Goal: Information Seeking & Learning: Learn about a topic

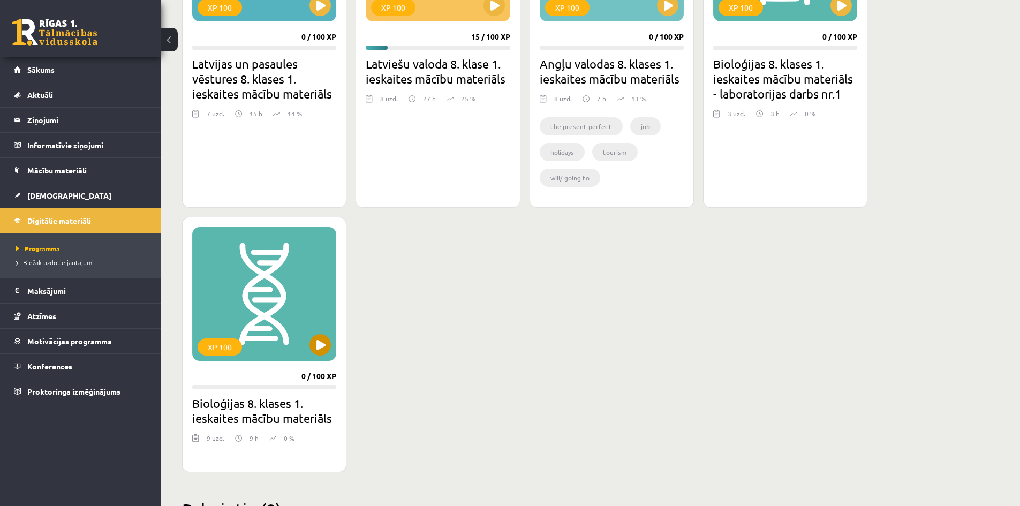
scroll to position [423, 0]
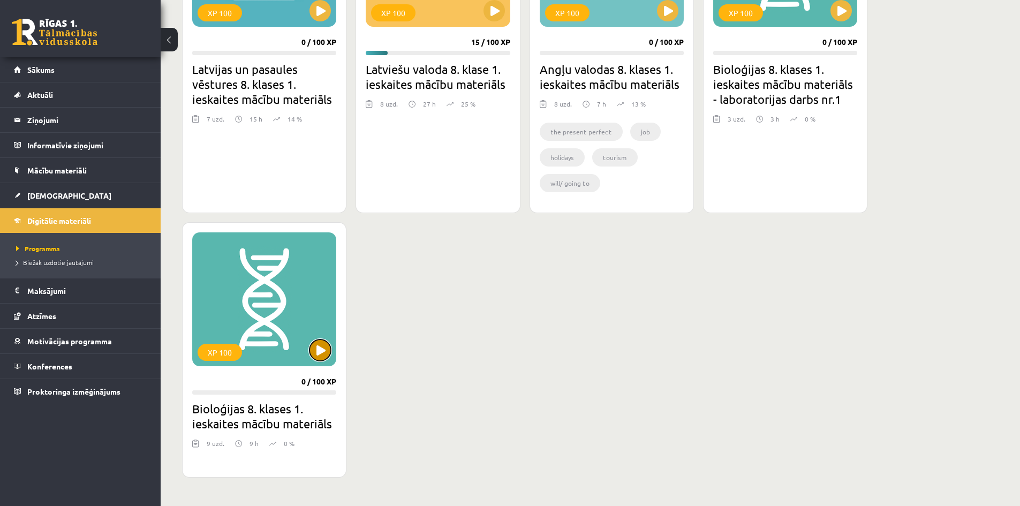
click at [314, 350] on button at bounding box center [320, 350] width 21 height 21
click at [265, 361] on div "XP 100" at bounding box center [264, 299] width 144 height 134
click at [265, 360] on div "XP 100" at bounding box center [264, 299] width 144 height 134
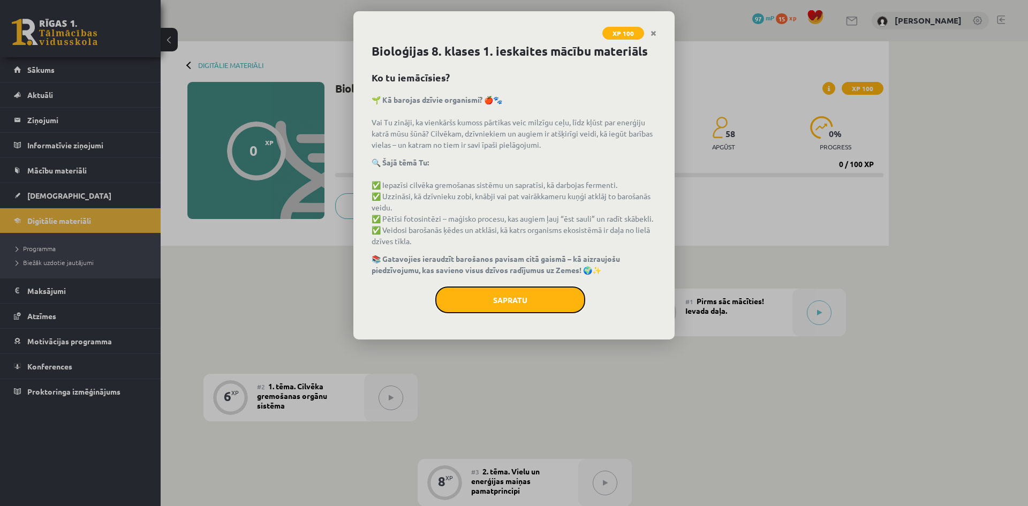
click at [500, 295] on button "Sapratu" at bounding box center [510, 300] width 150 height 27
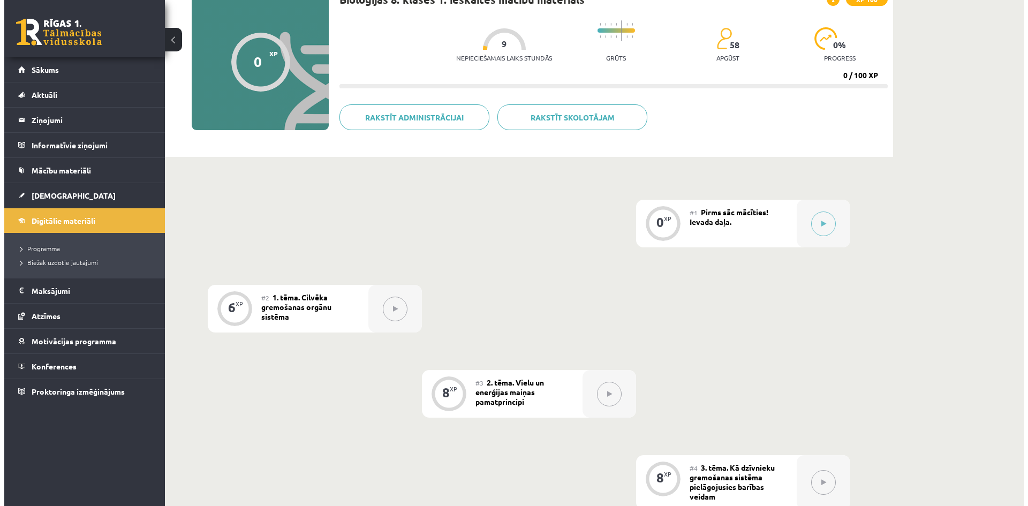
scroll to position [54, 0]
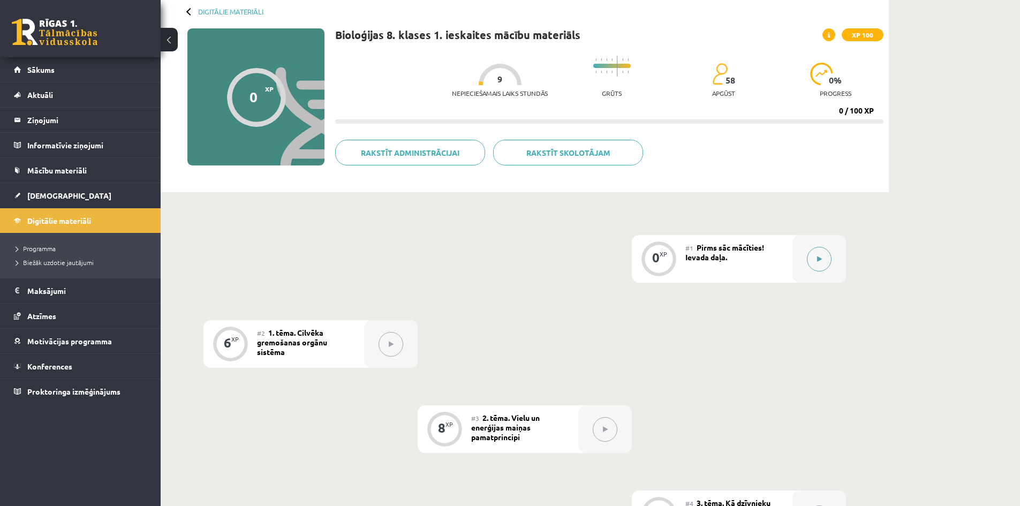
click at [814, 269] on button at bounding box center [819, 259] width 25 height 25
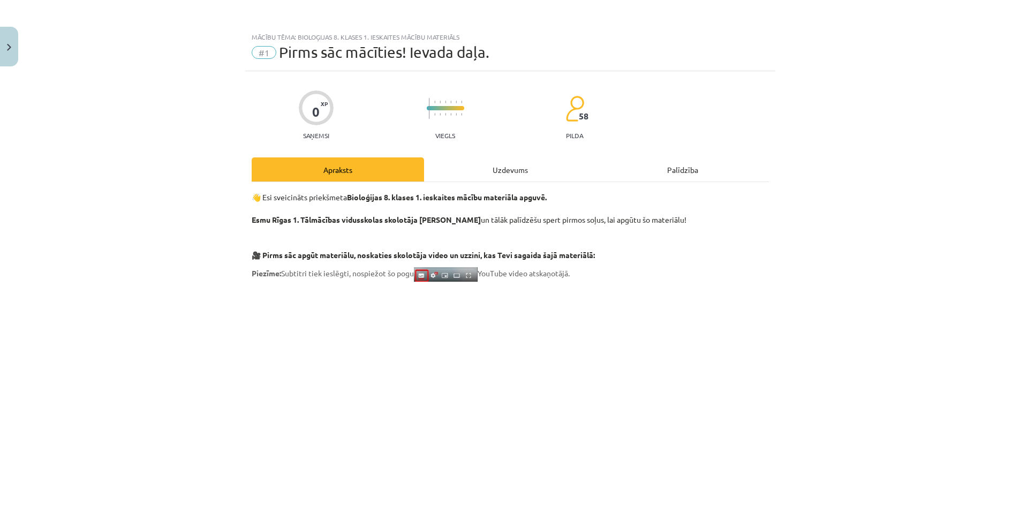
click at [814, 269] on div "Mācību tēma: Bioloģijas 8. klases 1. ieskaites mācību materiāls #1 Pirms sāc mā…" at bounding box center [510, 253] width 1020 height 506
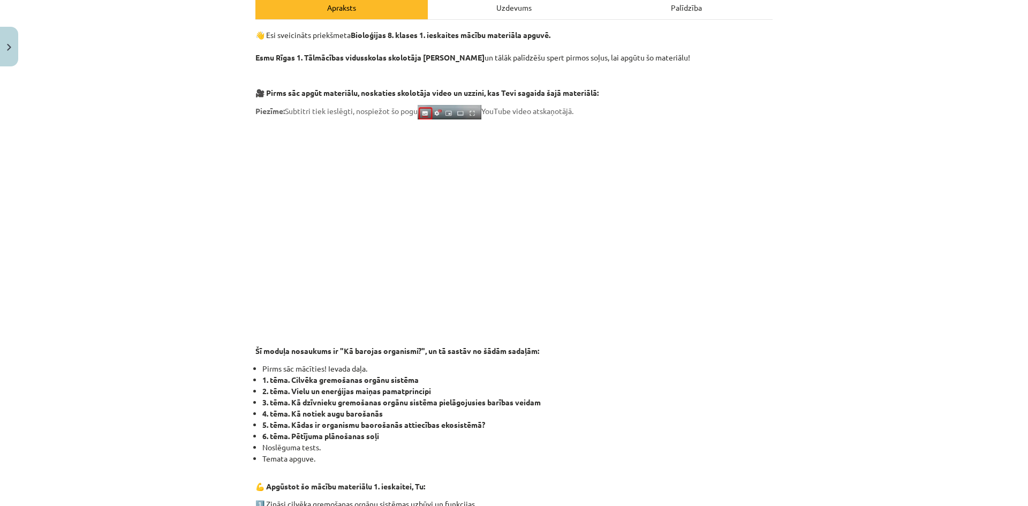
scroll to position [0, 0]
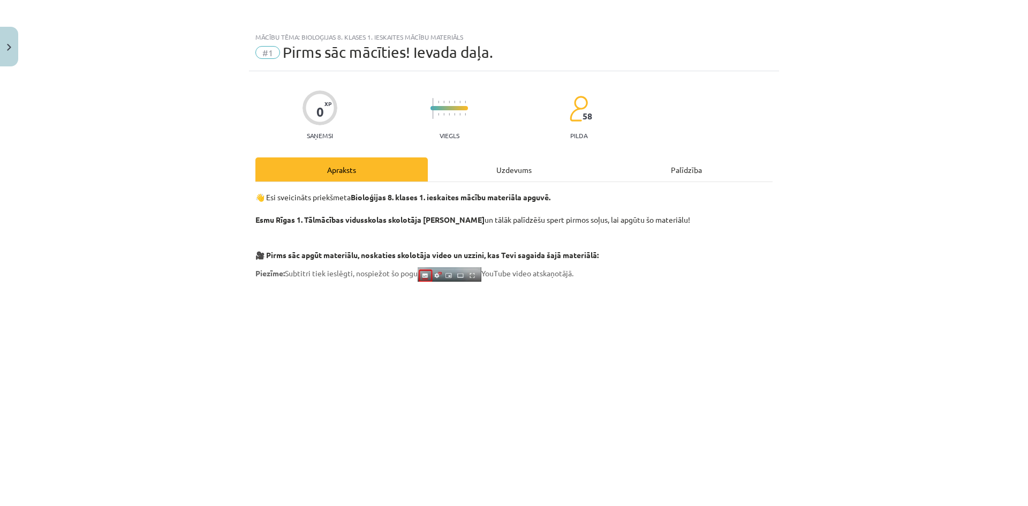
click at [539, 173] on div "Uzdevums" at bounding box center [514, 169] width 172 height 24
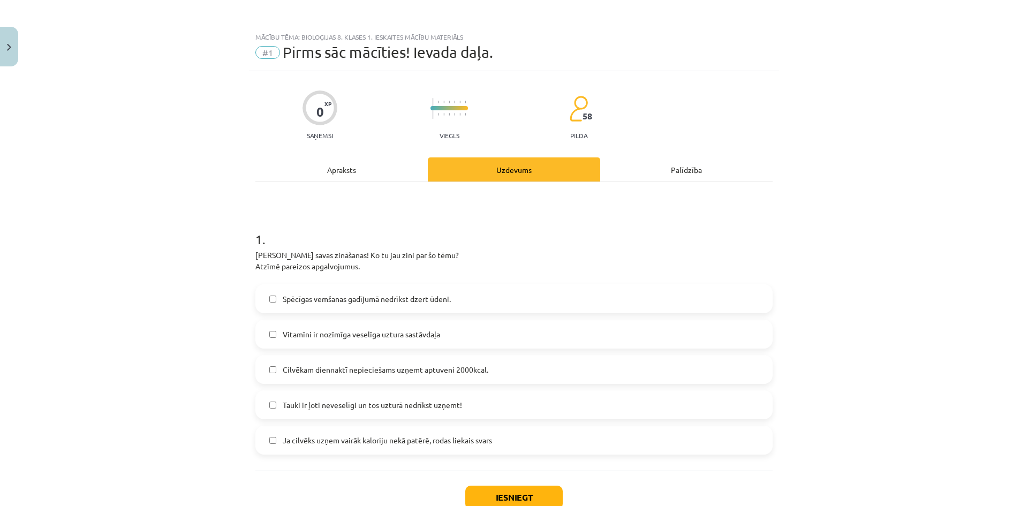
click at [359, 172] on div "Apraksts" at bounding box center [341, 169] width 172 height 24
click at [359, 172] on div "Apraksts Uzdevums Palīdzība 1 . [PERSON_NAME] savas zināšanas! Ko tu jau zini p…" at bounding box center [513, 313] width 517 height 313
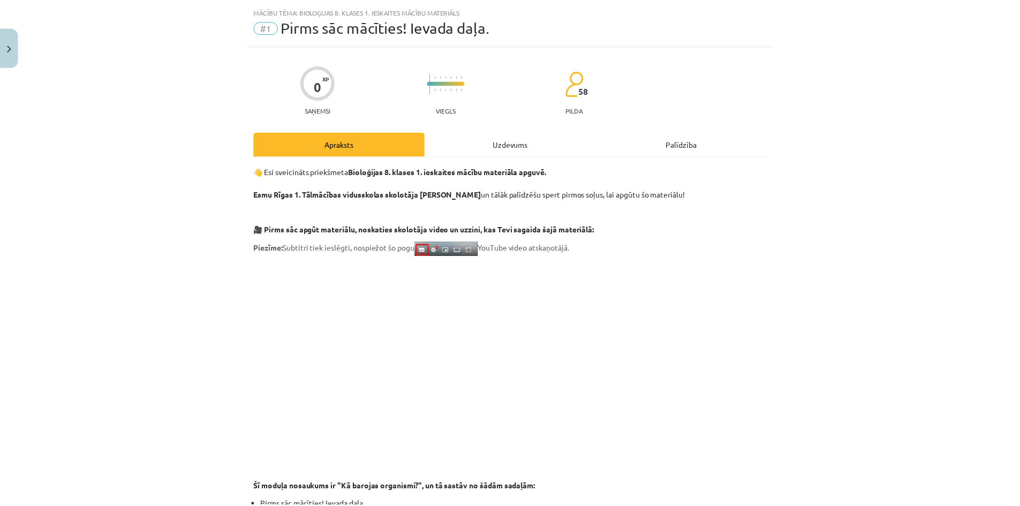
scroll to position [27, 0]
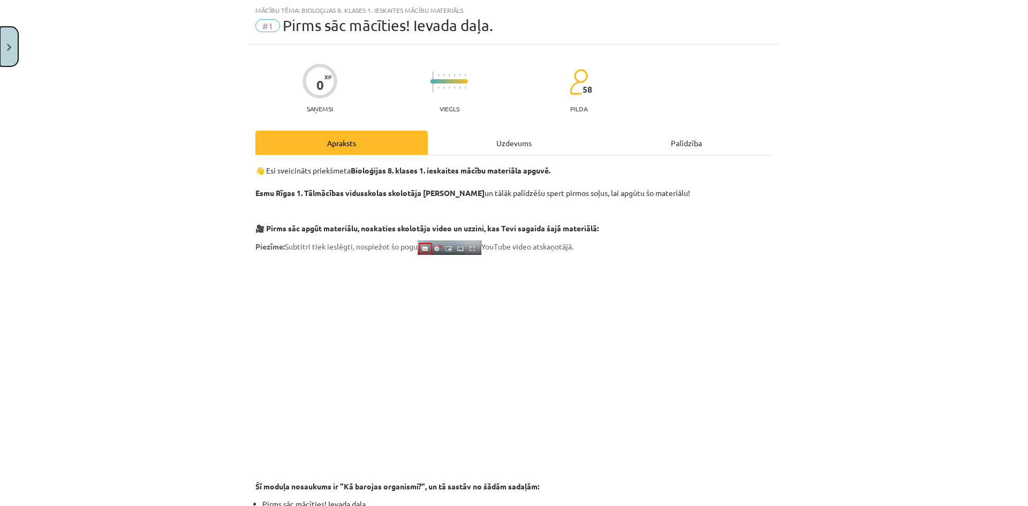
click at [11, 49] on button "Close" at bounding box center [9, 47] width 18 height 40
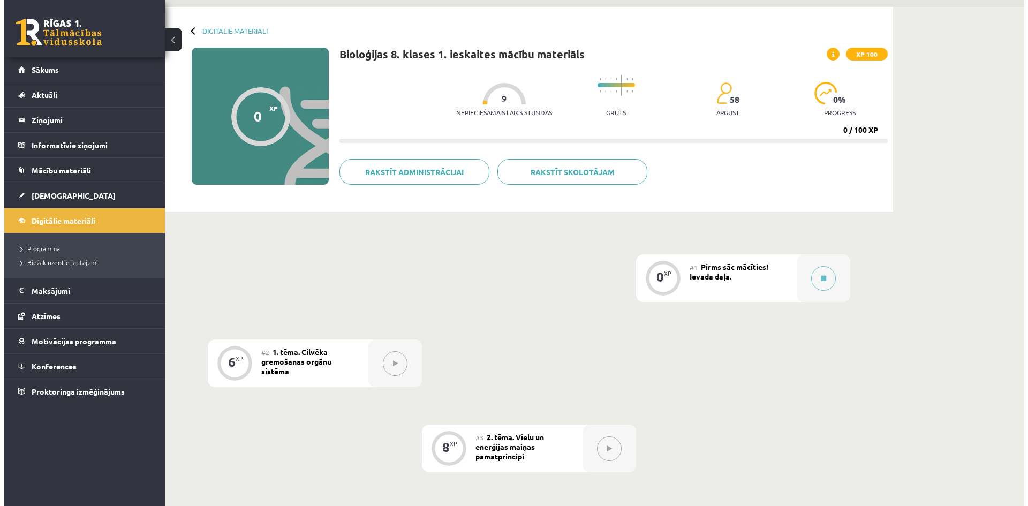
scroll to position [0, 0]
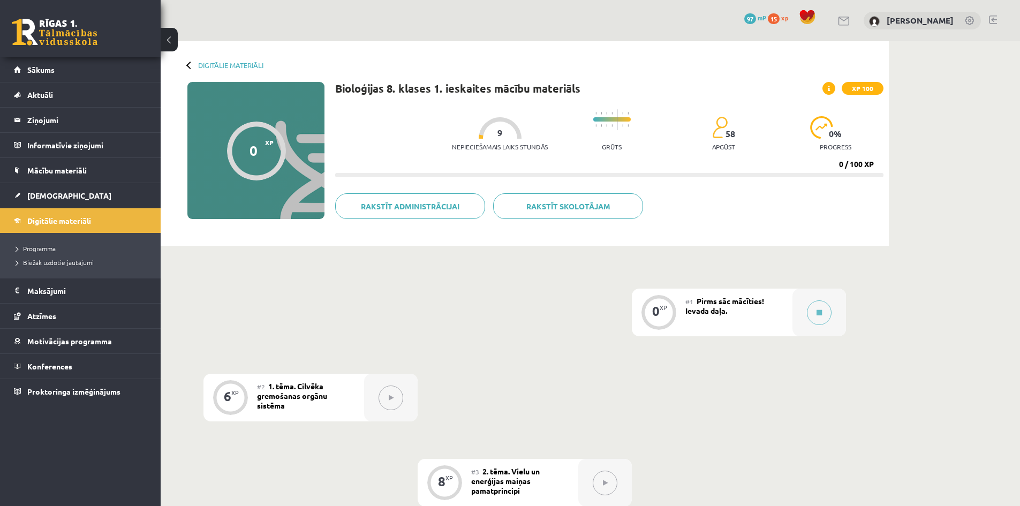
click at [705, 310] on span "Pirms sāc mācīties! Ievada daļa." at bounding box center [725, 305] width 79 height 19
click at [808, 311] on button at bounding box center [819, 312] width 25 height 25
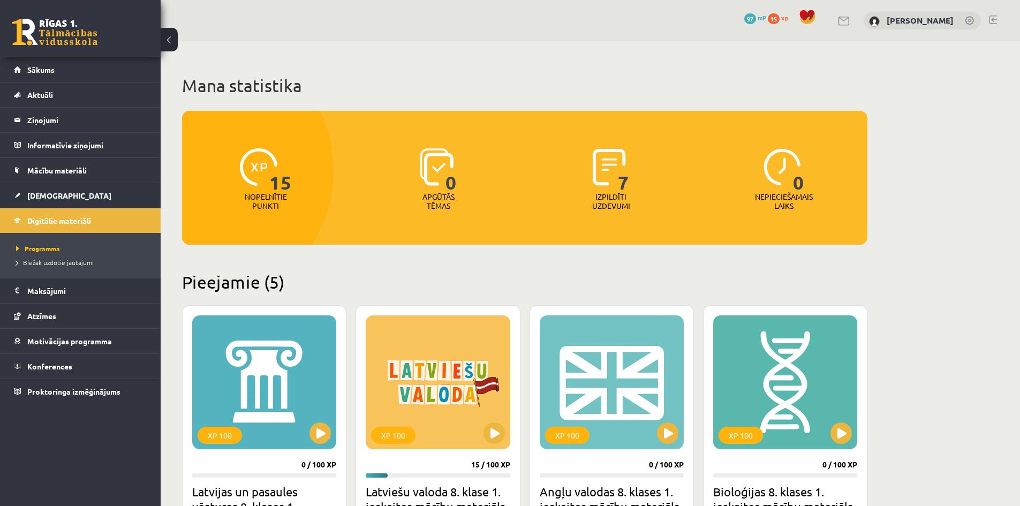
scroll to position [423, 0]
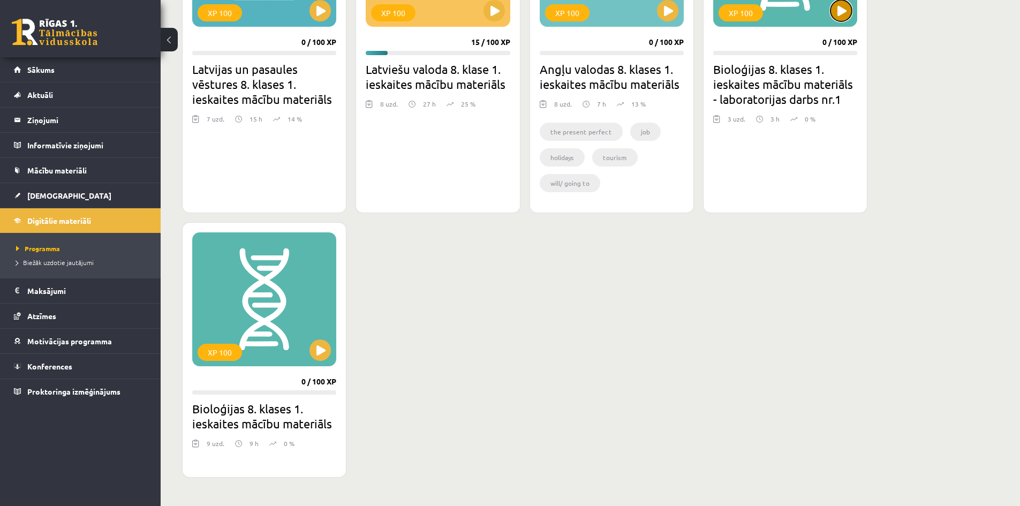
click at [839, 18] on button at bounding box center [841, 10] width 21 height 21
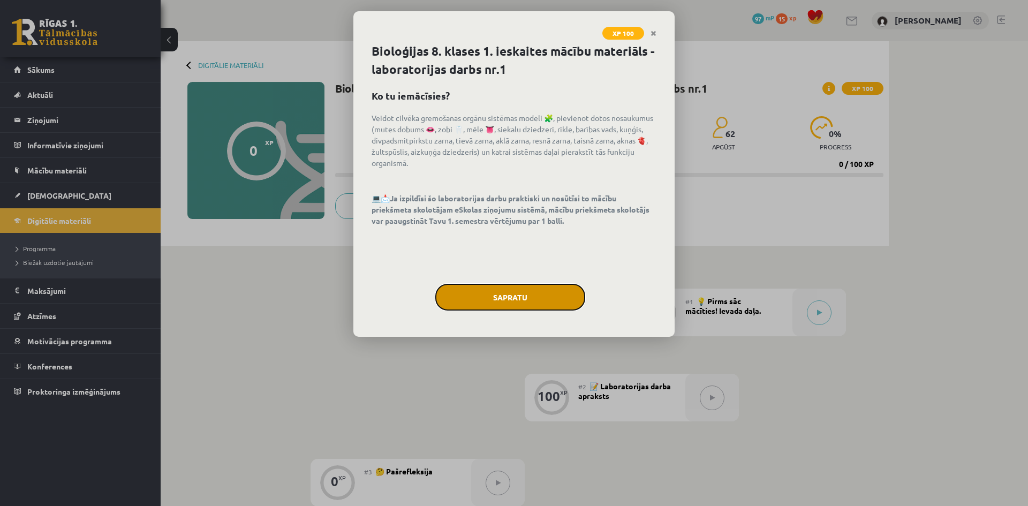
click at [500, 287] on button "Sapratu" at bounding box center [510, 297] width 150 height 27
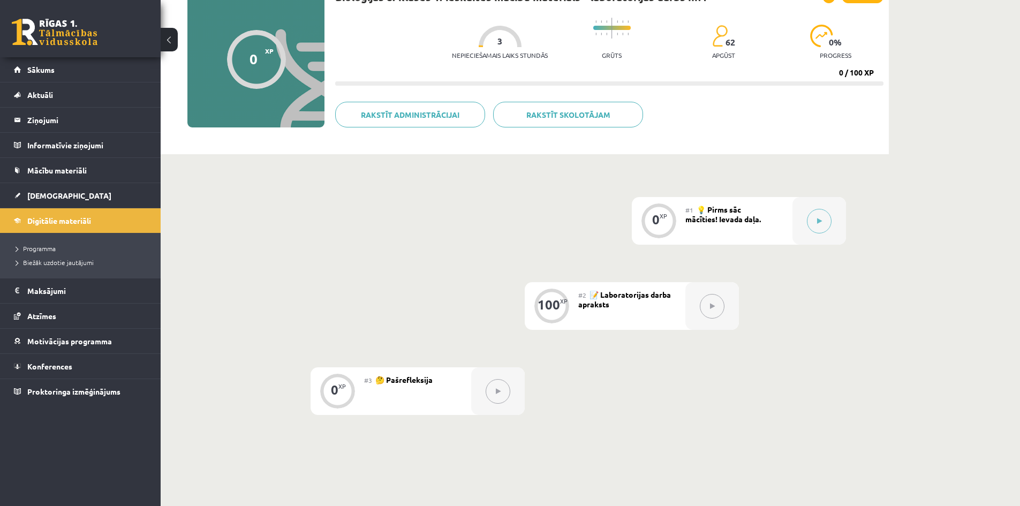
scroll to position [27, 0]
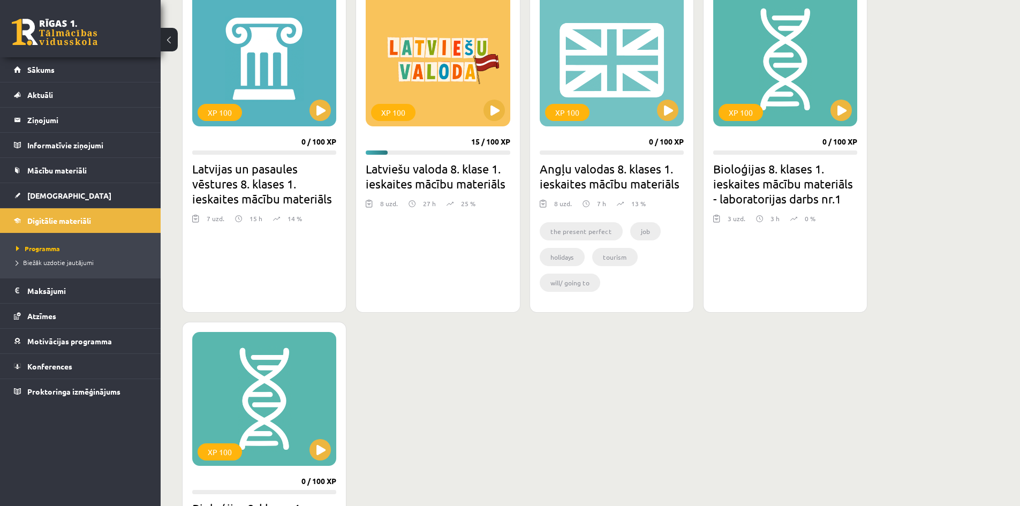
scroll to position [262, 0]
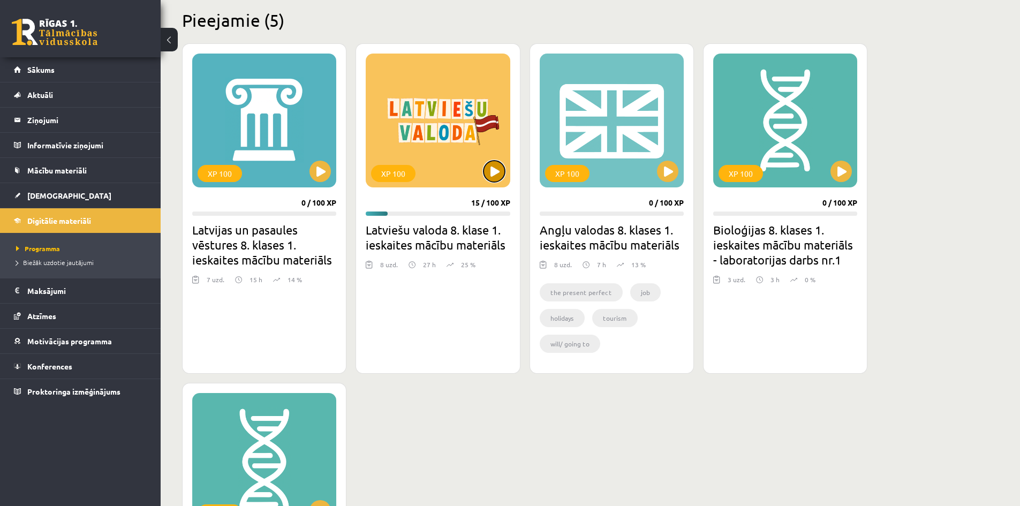
click at [497, 172] on button at bounding box center [494, 171] width 21 height 21
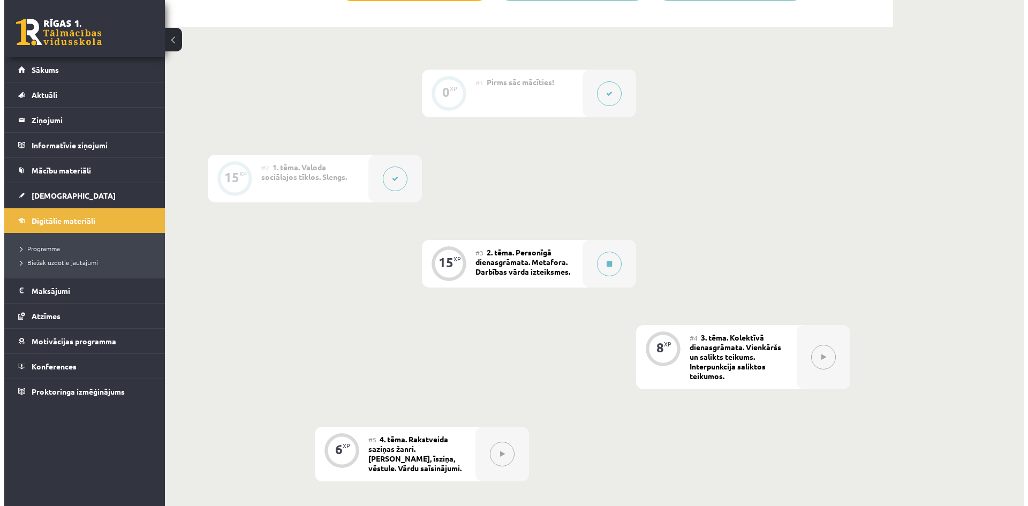
scroll to position [268, 0]
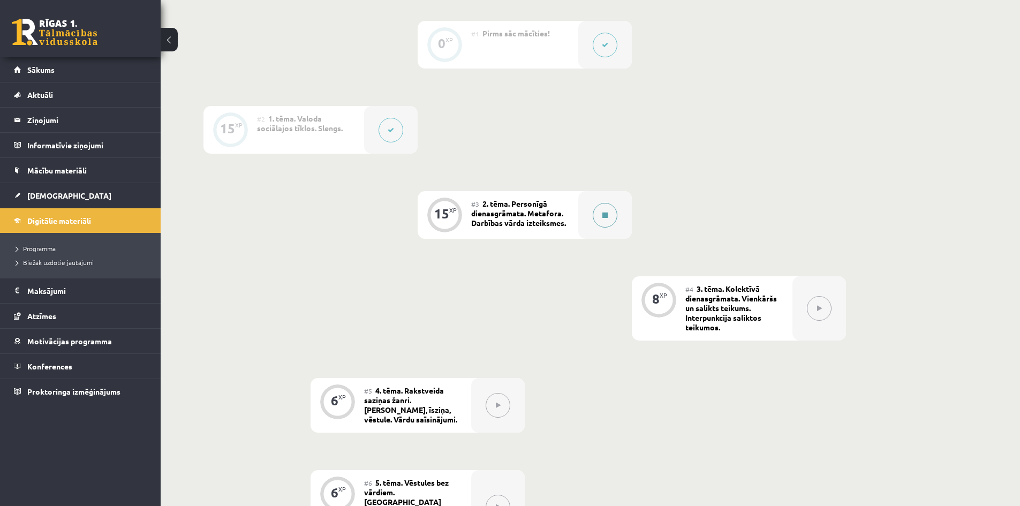
click at [604, 218] on icon at bounding box center [605, 215] width 5 height 6
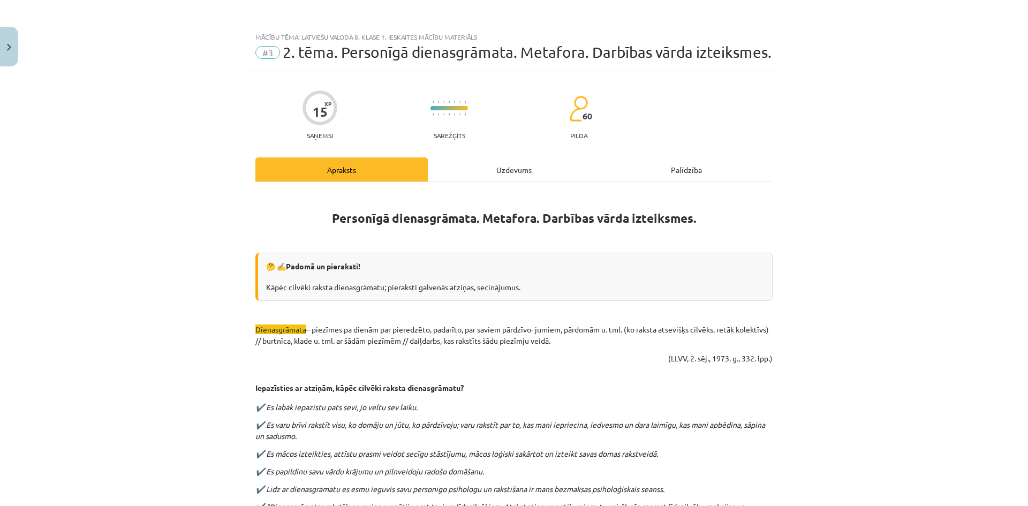
click at [505, 167] on div "Uzdevums" at bounding box center [514, 169] width 172 height 24
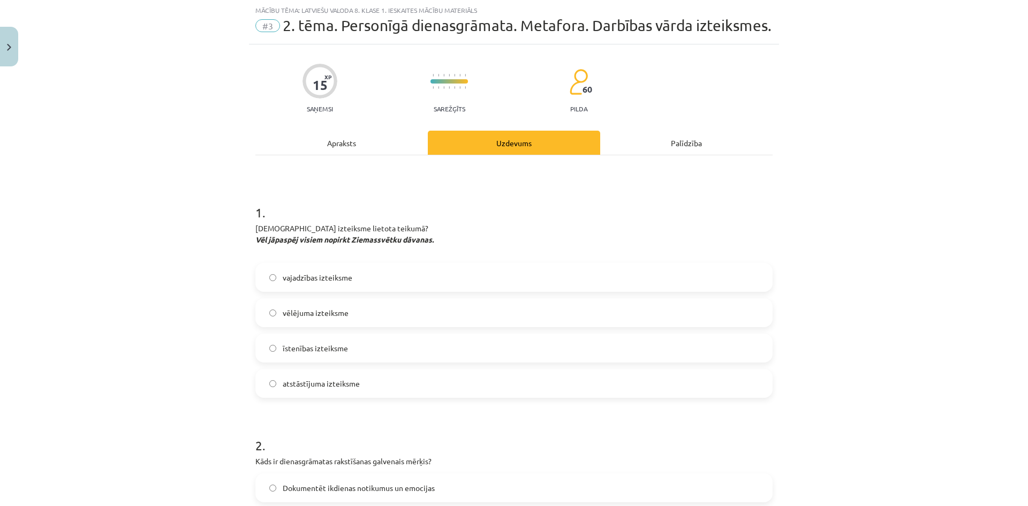
click at [367, 144] on div "Apraksts" at bounding box center [341, 143] width 172 height 24
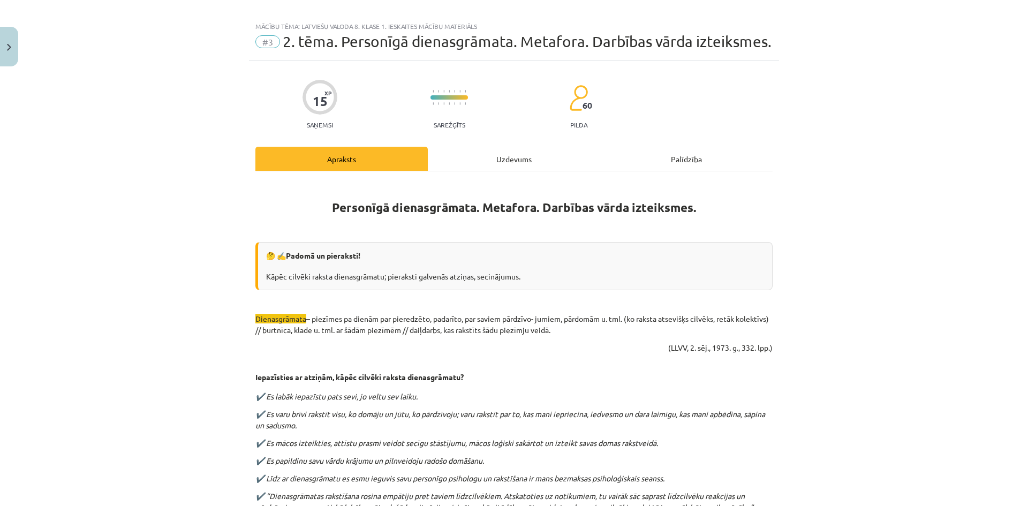
scroll to position [0, 0]
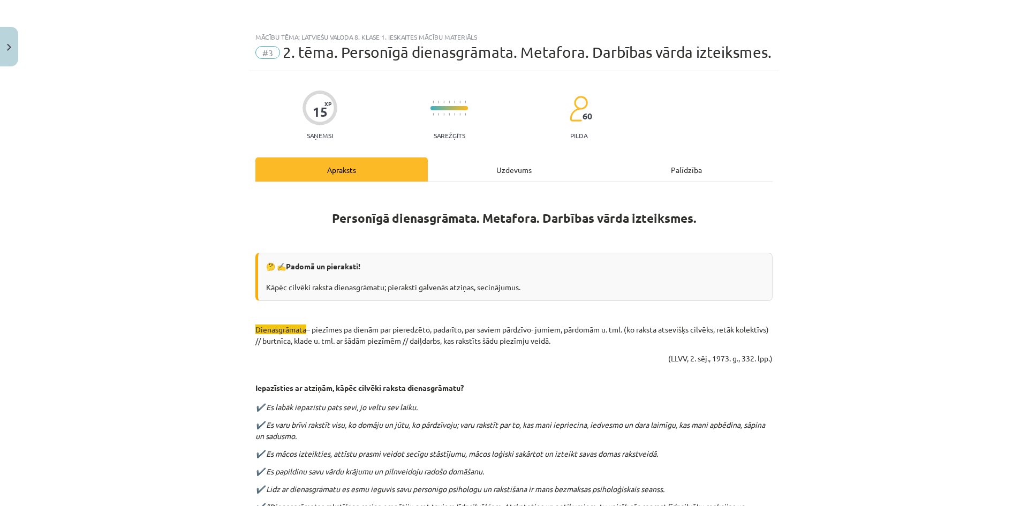
click at [528, 172] on div "Uzdevums" at bounding box center [514, 169] width 172 height 24
